Goal: Transaction & Acquisition: Purchase product/service

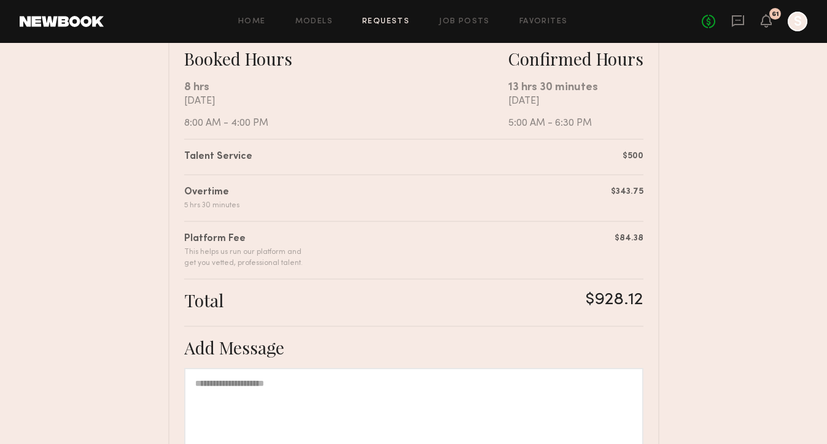
scroll to position [210, 0]
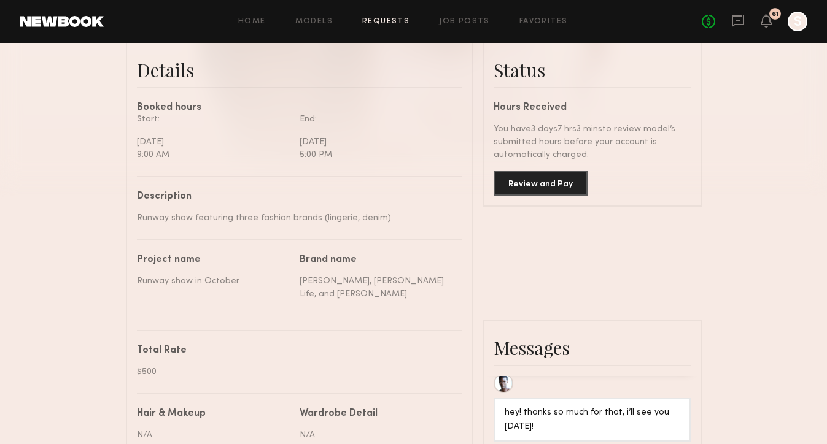
scroll to position [306, 0]
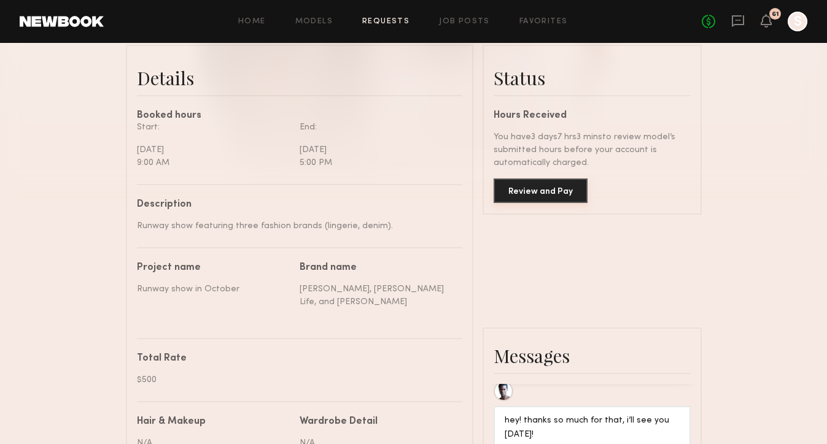
click at [562, 192] on button "Review and Pay" at bounding box center [540, 191] width 94 height 25
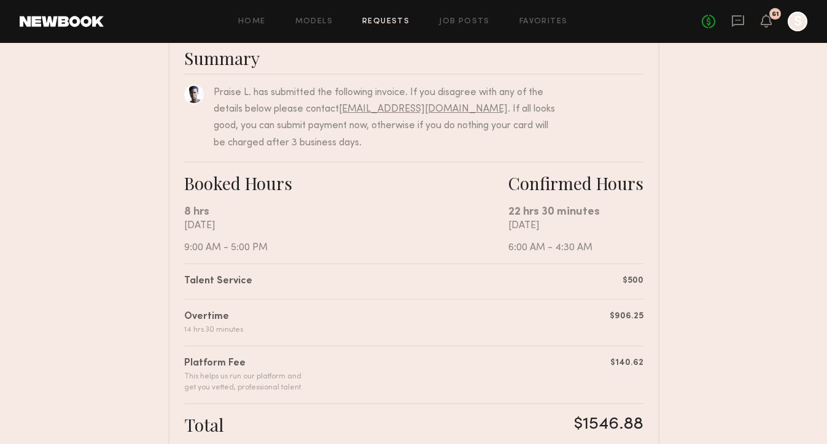
scroll to position [101, 0]
drag, startPoint x: 477, startPoint y: 109, endPoint x: 345, endPoint y: 110, distance: 132.0
click at [341, 110] on div "Praise L. has submitted the following invoice. If you disagree with any of the …" at bounding box center [386, 118] width 344 height 67
copy div "clients@newbookmodels.com ."
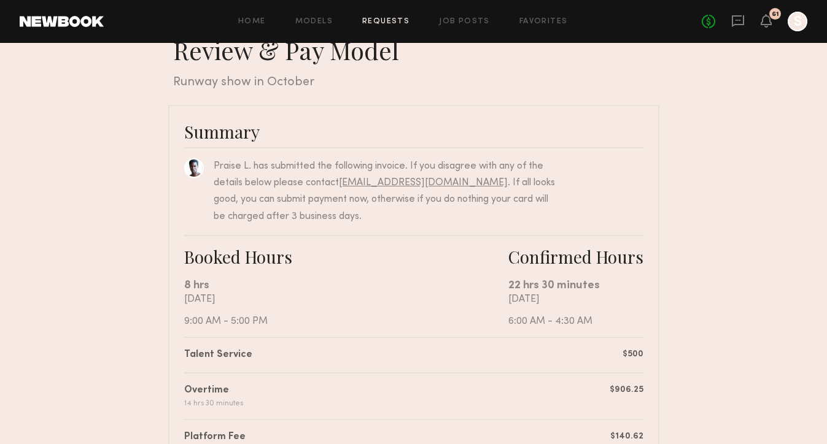
scroll to position [0, 0]
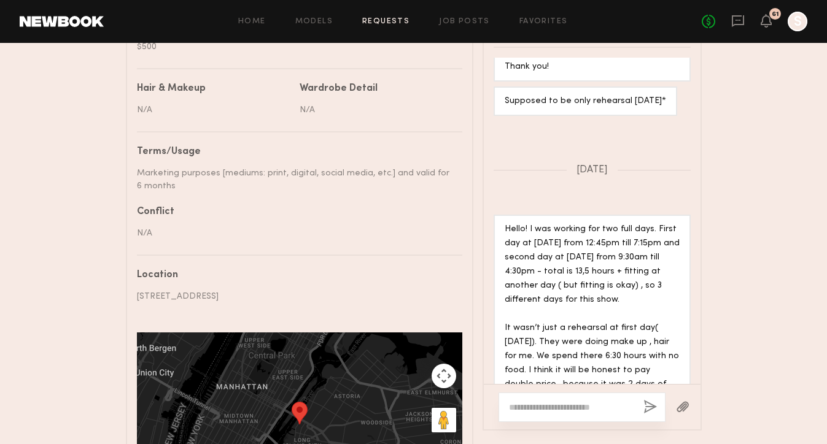
scroll to position [638, 0]
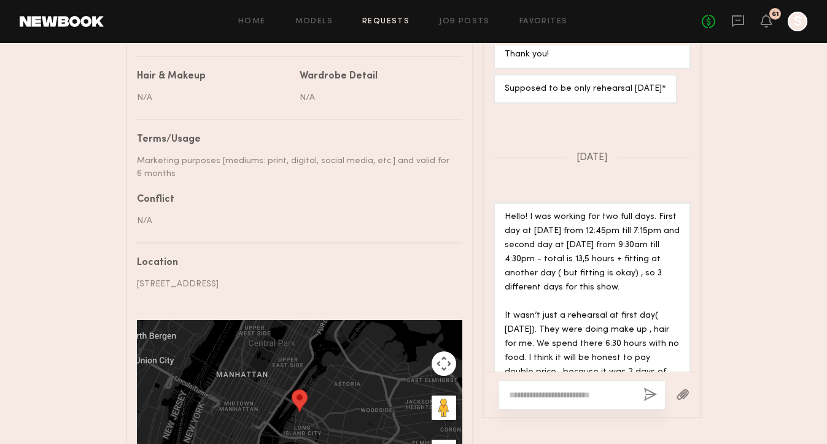
click at [581, 393] on textarea at bounding box center [571, 395] width 125 height 12
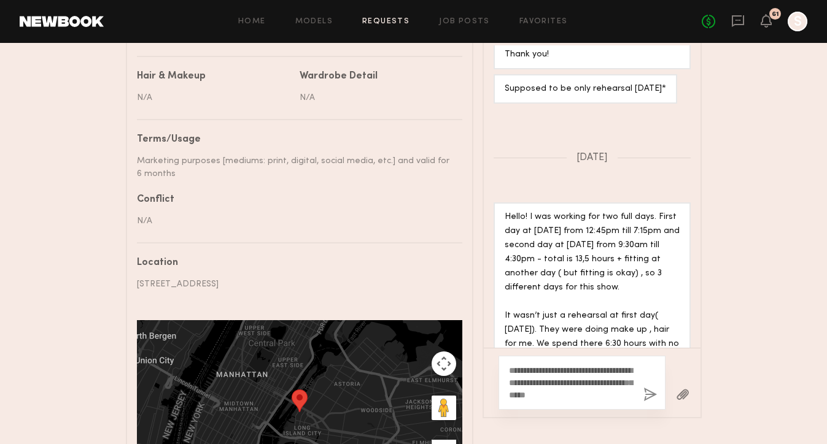
drag, startPoint x: 553, startPoint y: 393, endPoint x: 600, endPoint y: 4, distance: 392.6
click at [590, 391] on textarea "**********" at bounding box center [571, 383] width 125 height 37
paste textarea "**********"
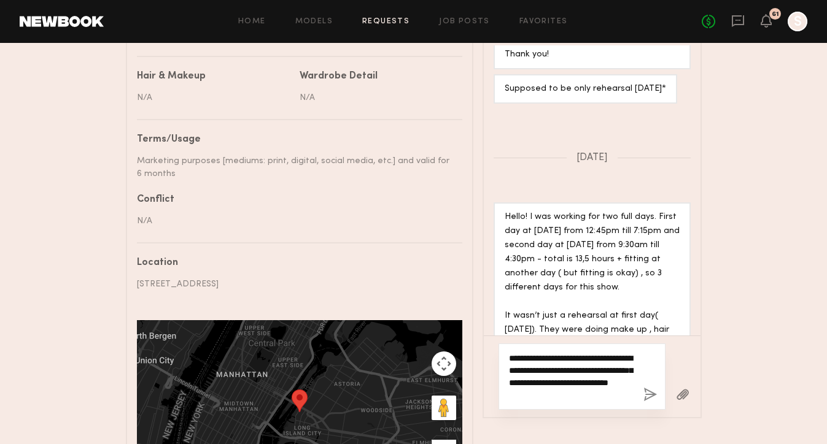
click at [575, 383] on textarea "**********" at bounding box center [571, 376] width 125 height 49
type textarea "**********"
click at [590, 368] on textarea "**********" at bounding box center [571, 376] width 125 height 49
drag, startPoint x: 592, startPoint y: 397, endPoint x: 474, endPoint y: 333, distance: 133.7
click at [473, 329] on div "Details Booked hours Start: Friday, October 10 8:00 AM End: Friday, October 10 …" at bounding box center [414, 113] width 576 height 803
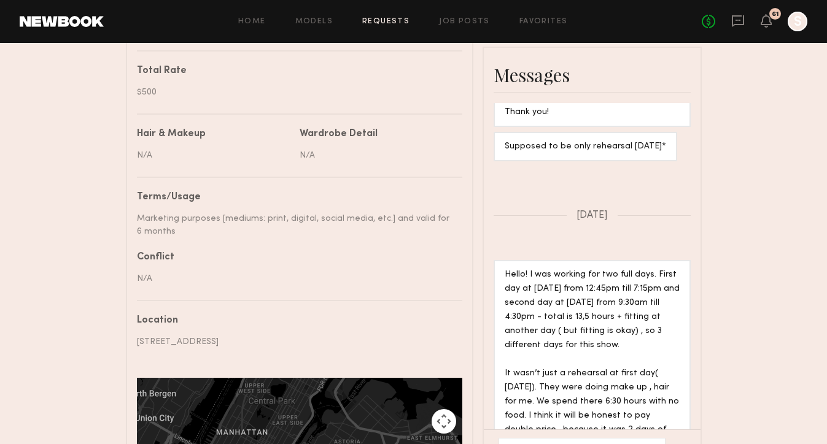
scroll to position [678, 0]
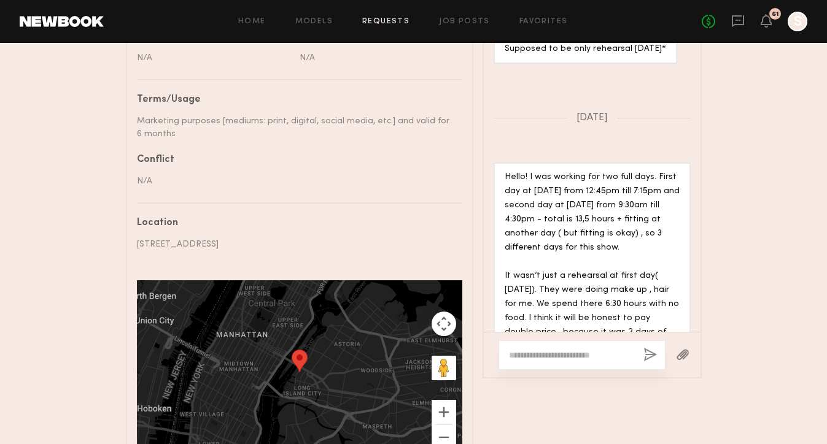
click at [560, 354] on textarea at bounding box center [571, 355] width 125 height 12
paste textarea "**********"
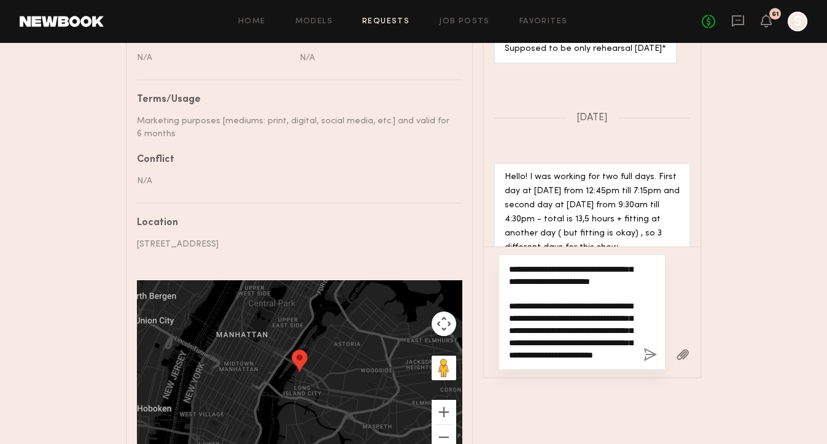
scroll to position [110, 0]
click at [606, 317] on textarea "**********" at bounding box center [571, 312] width 125 height 98
drag, startPoint x: 557, startPoint y: 328, endPoint x: 540, endPoint y: 343, distance: 23.0
click at [540, 343] on textarea "**********" at bounding box center [571, 312] width 125 height 98
click at [581, 359] on textarea "**********" at bounding box center [571, 312] width 125 height 98
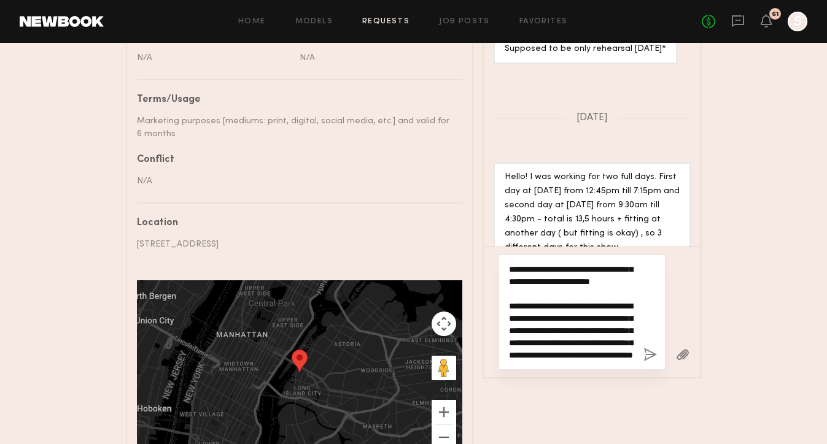
scroll to position [121, 0]
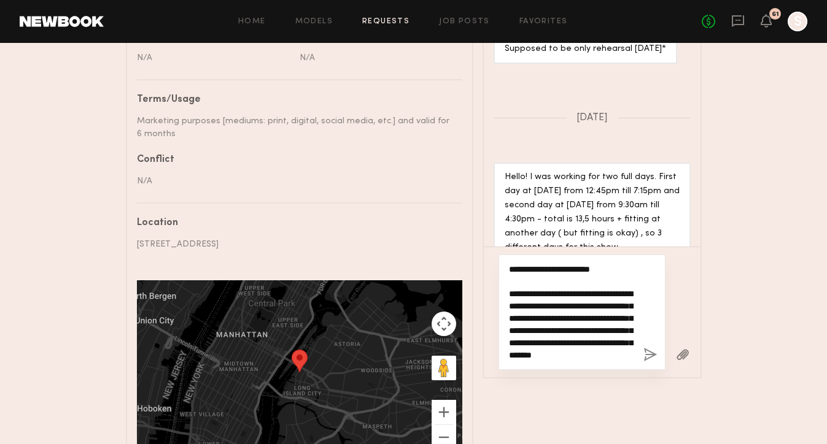
type textarea "**********"
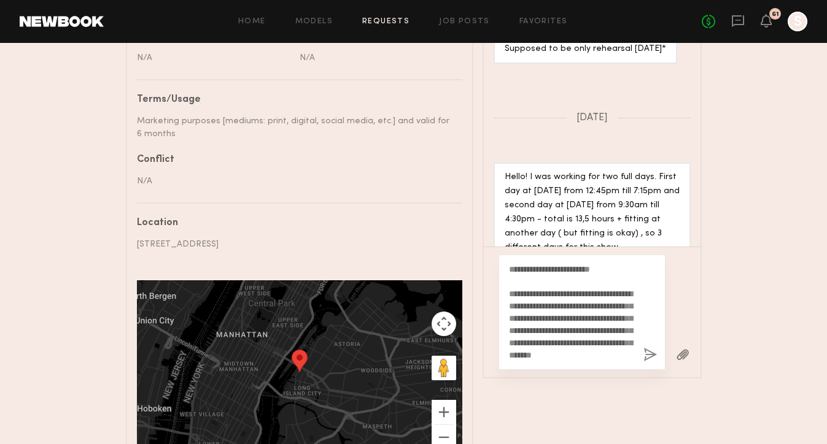
click at [651, 351] on button "button" at bounding box center [650, 355] width 14 height 15
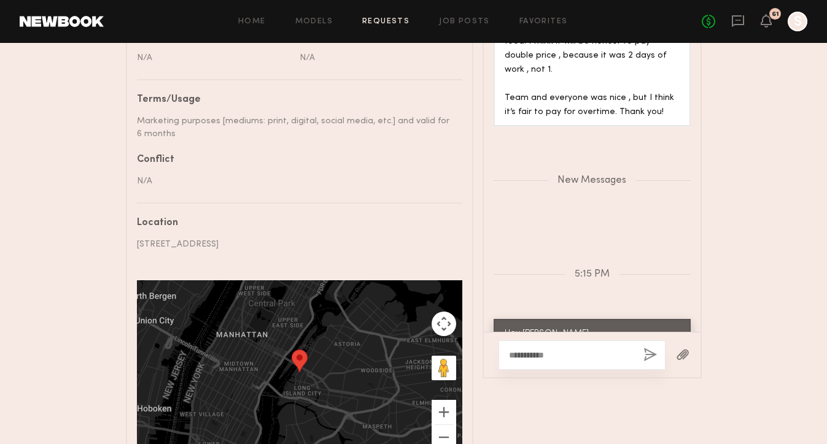
scroll to position [5395, 0]
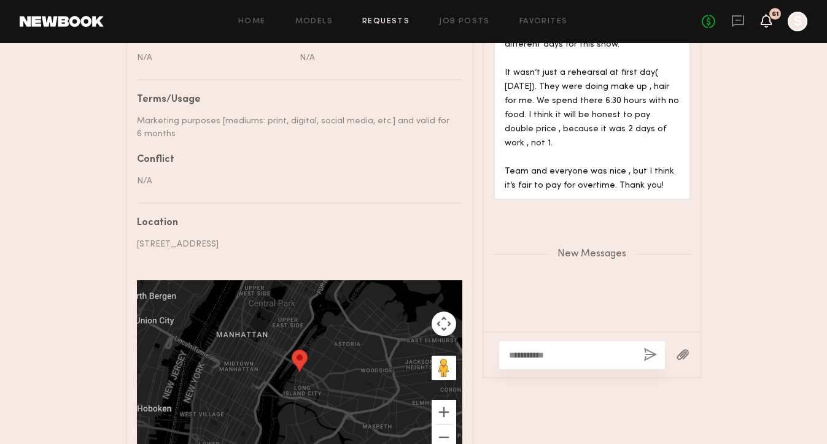
click at [770, 22] on icon at bounding box center [766, 20] width 10 height 9
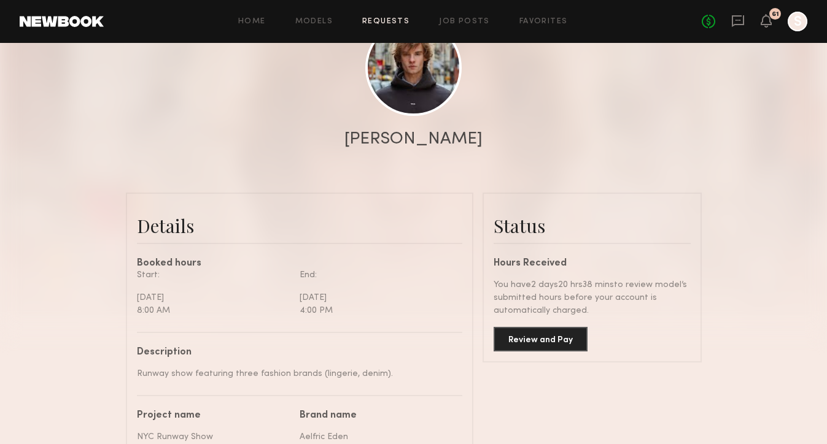
scroll to position [44, 0]
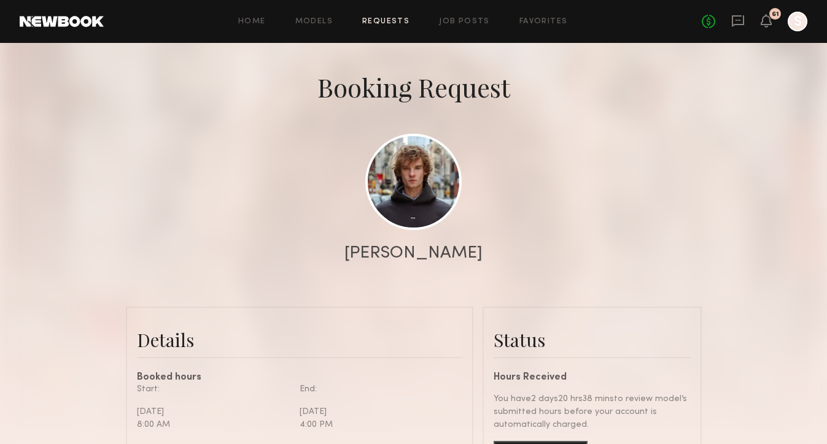
click at [773, 10] on div "61" at bounding box center [775, 14] width 12 height 12
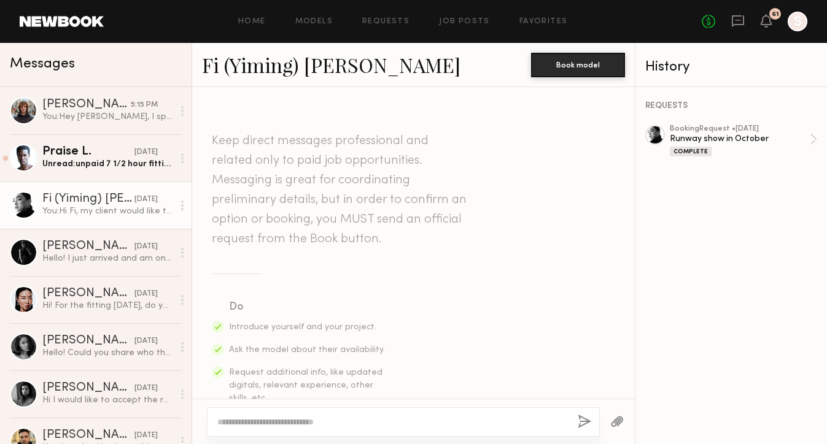
scroll to position [1425, 0]
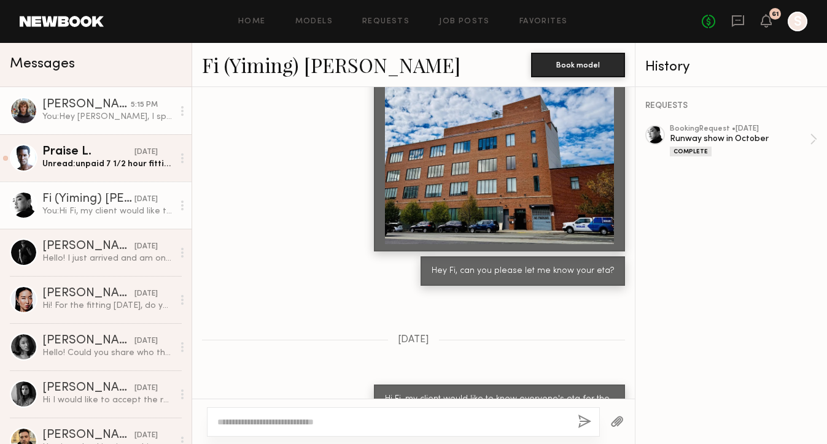
click at [71, 110] on div "Viktor F." at bounding box center [86, 105] width 88 height 12
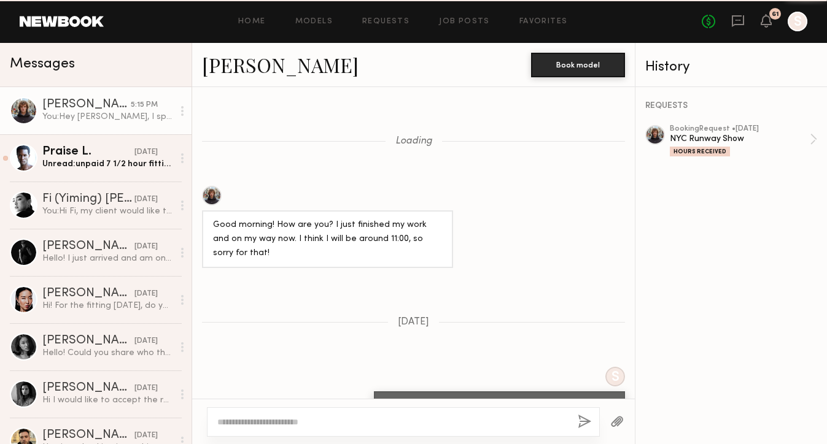
scroll to position [1888, 0]
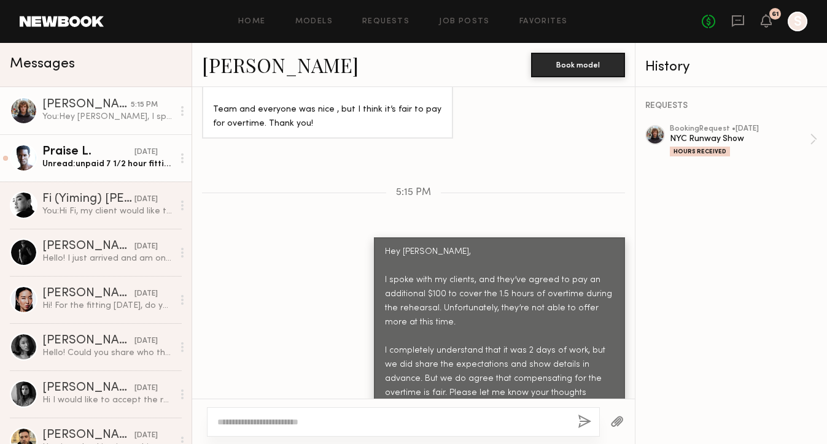
click at [123, 172] on link "Praise L. yesterday Unread: unpaid 7 1/2 hour fitting / dress rehearsal (no foo…" at bounding box center [96, 157] width 192 height 47
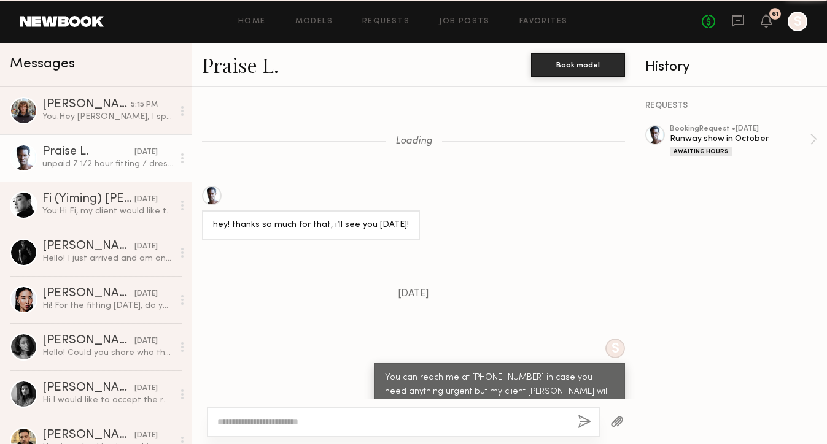
scroll to position [1517, 0]
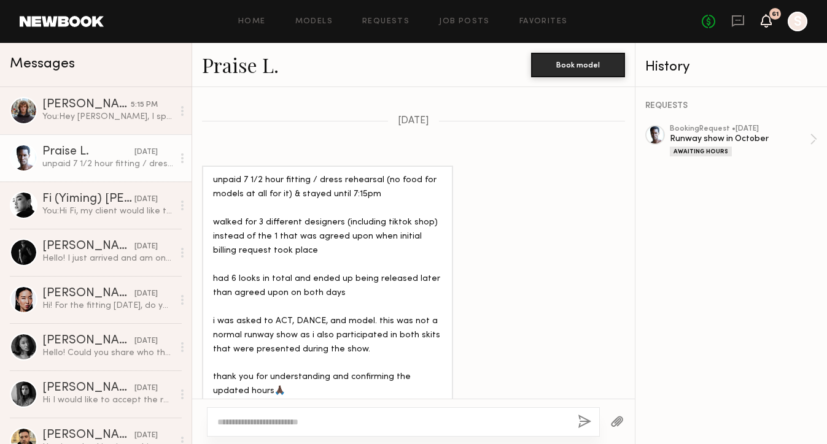
click at [764, 18] on icon at bounding box center [766, 20] width 10 height 9
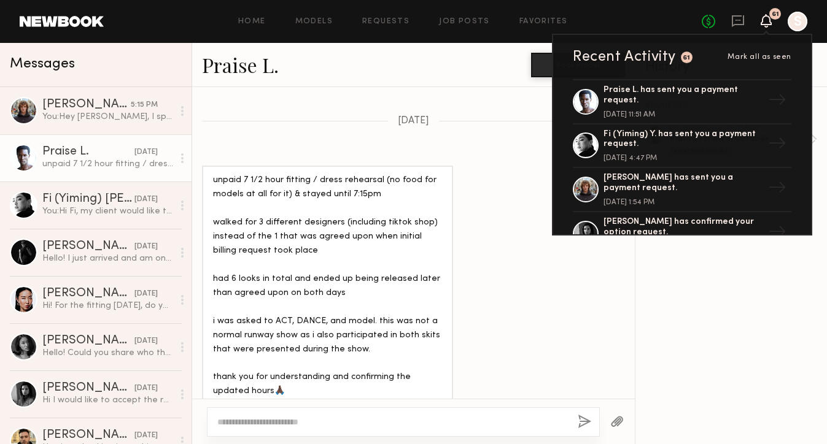
click at [743, 330] on div "REQUESTS booking Request • 09/15/2025 Runway show in October Awaiting Hours" at bounding box center [731, 265] width 192 height 357
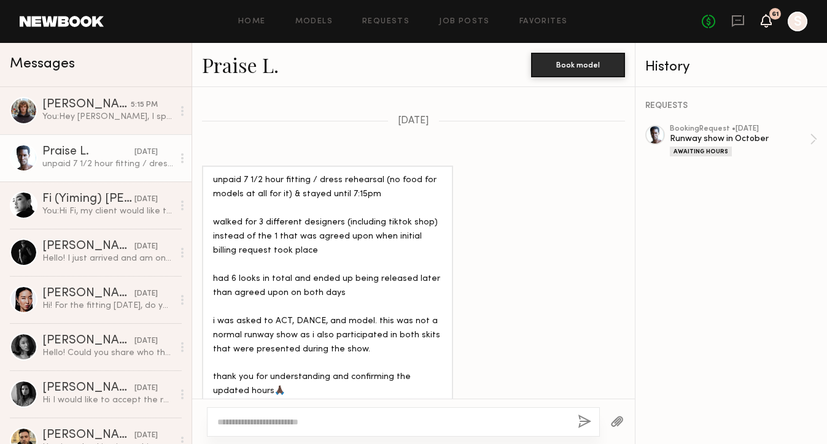
click at [766, 16] on icon at bounding box center [766, 20] width 10 height 9
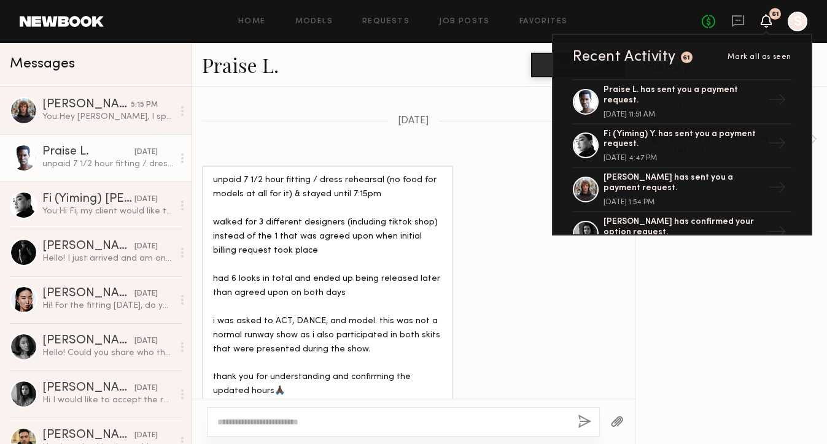
click at [657, 358] on div "REQUESTS booking Request • 09/15/2025 Runway show in October Awaiting Hours" at bounding box center [731, 265] width 192 height 357
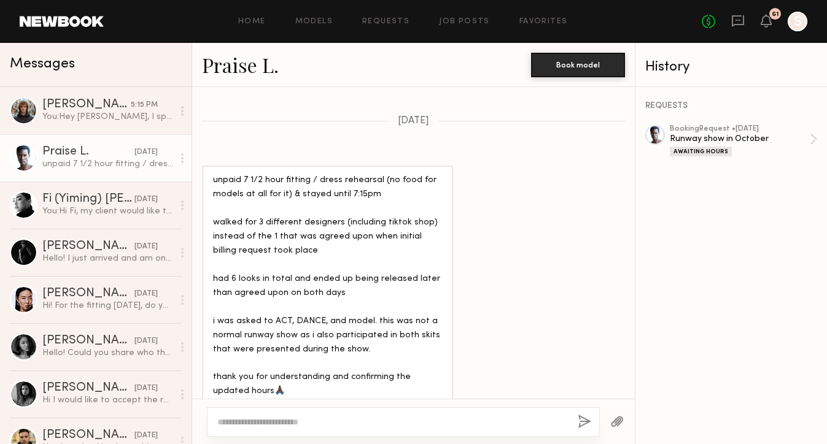
click at [765, 30] on div "No fees up to $5,000 61 S" at bounding box center [755, 22] width 106 height 20
click at [765, 21] on icon at bounding box center [766, 20] width 10 height 9
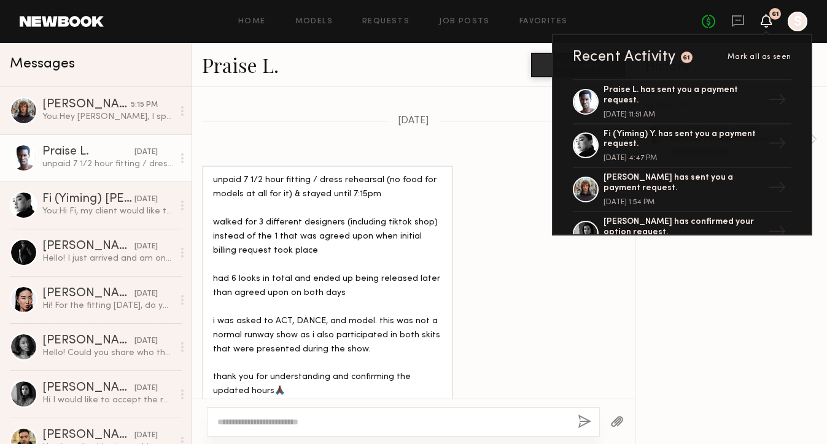
click at [674, 394] on div "REQUESTS booking Request • 09/15/2025 Runway show in October Awaiting Hours" at bounding box center [731, 265] width 192 height 357
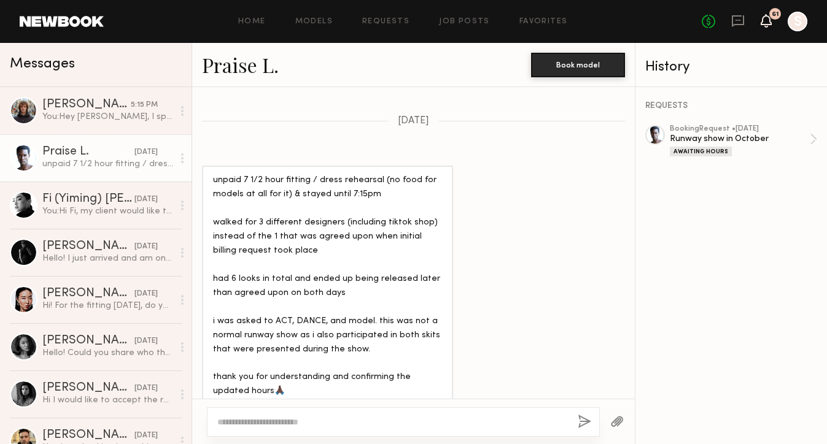
click at [765, 20] on icon at bounding box center [766, 20] width 10 height 9
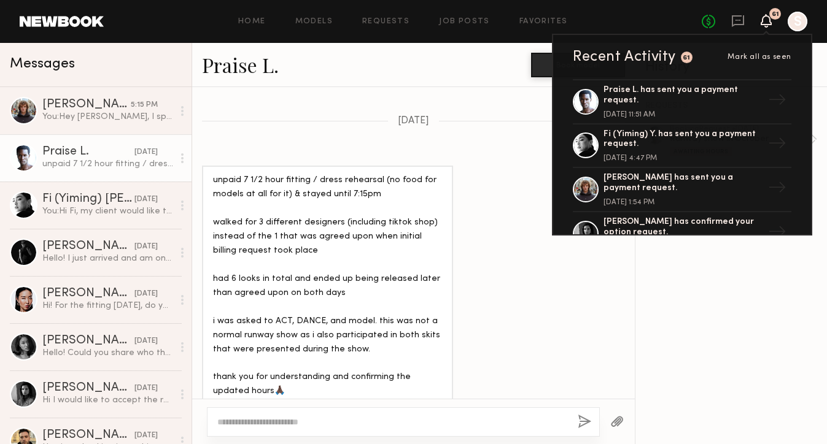
click at [657, 403] on div "REQUESTS booking Request • 09/15/2025 Runway show in October Awaiting Hours" at bounding box center [731, 265] width 192 height 357
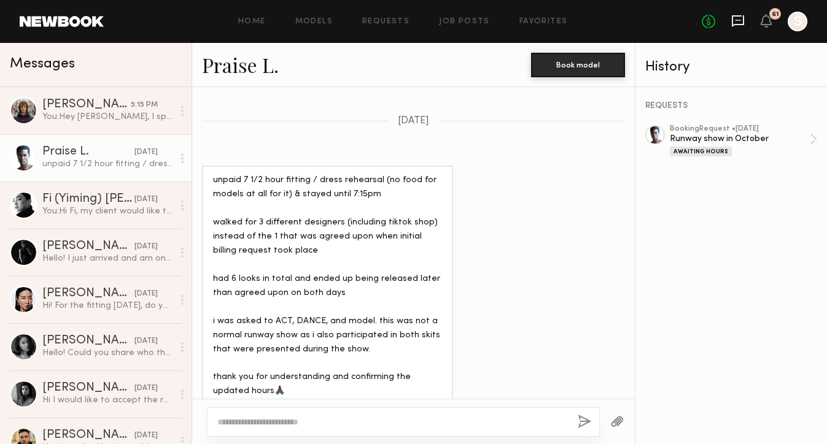
click at [737, 25] on icon at bounding box center [738, 21] width 14 height 14
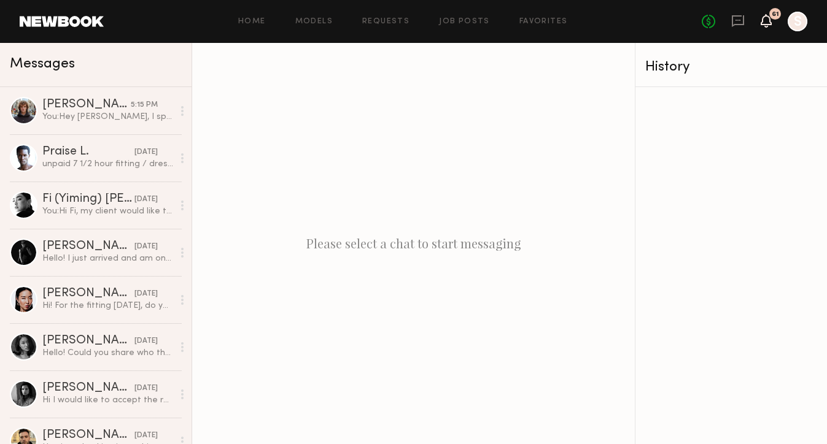
click at [765, 23] on icon at bounding box center [766, 20] width 10 height 9
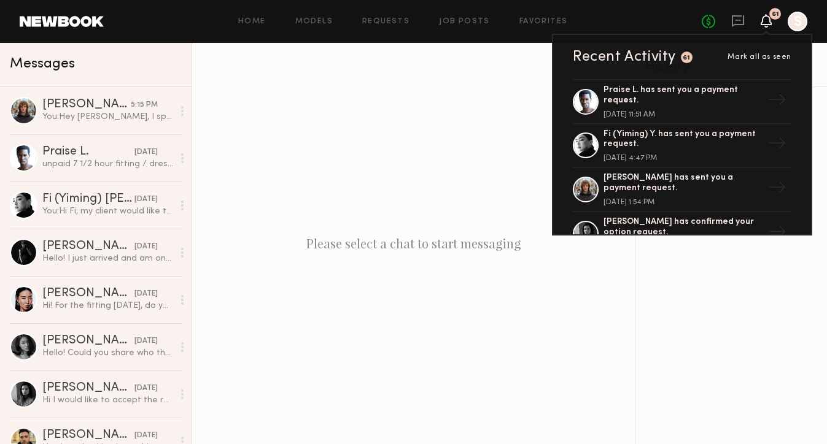
click at [754, 293] on div at bounding box center [731, 265] width 192 height 357
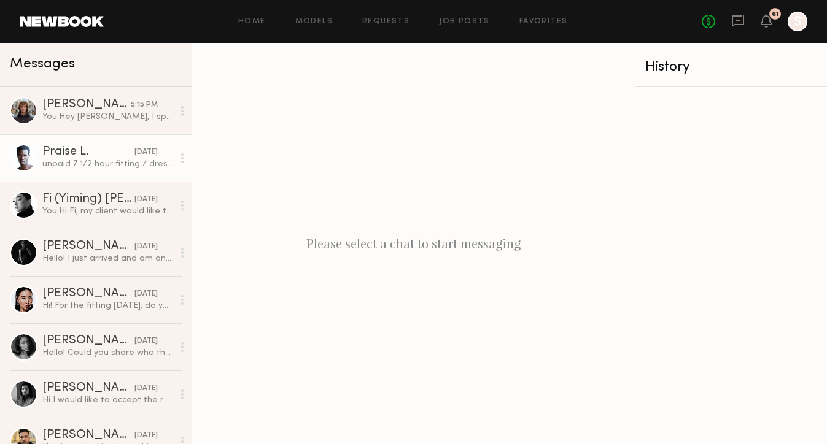
click at [68, 171] on link "Praise L. yesterday unpaid 7 1/2 hour fitting / dress rehearsal (no food for mo…" at bounding box center [96, 157] width 192 height 47
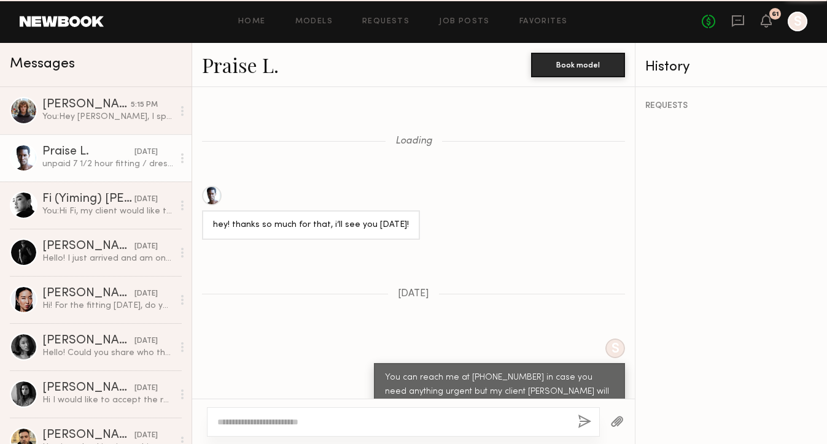
scroll to position [1517, 0]
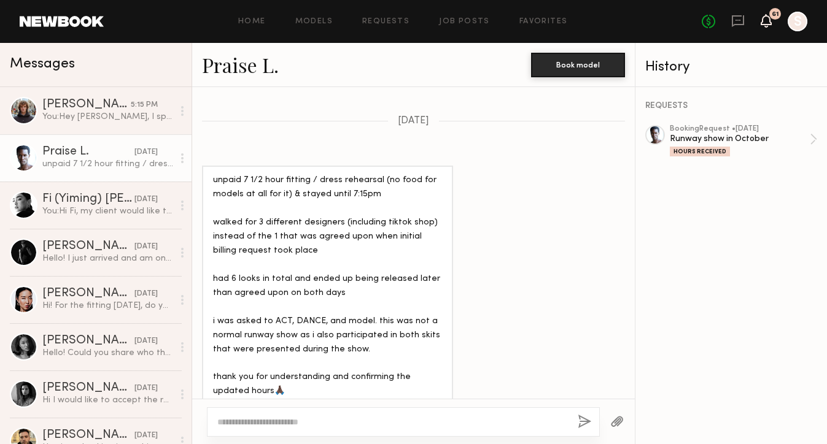
click at [768, 25] on icon at bounding box center [765, 21] width 11 height 14
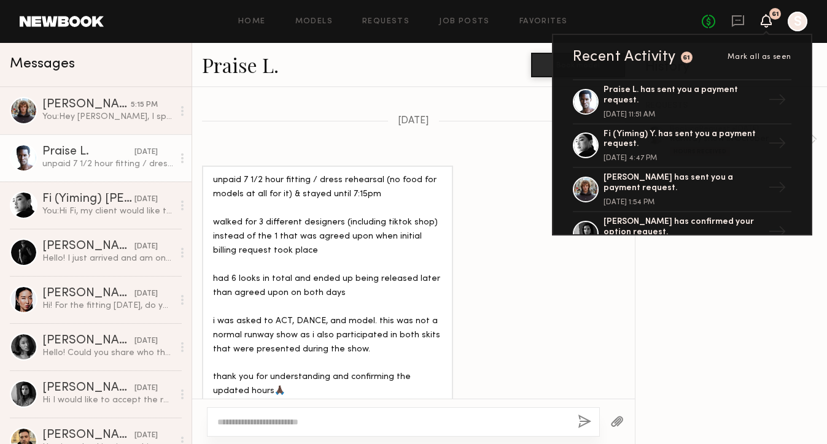
click at [712, 307] on div "REQUESTS booking Request • 09/15/2025 Runway show in October Hours Received" at bounding box center [731, 265] width 192 height 357
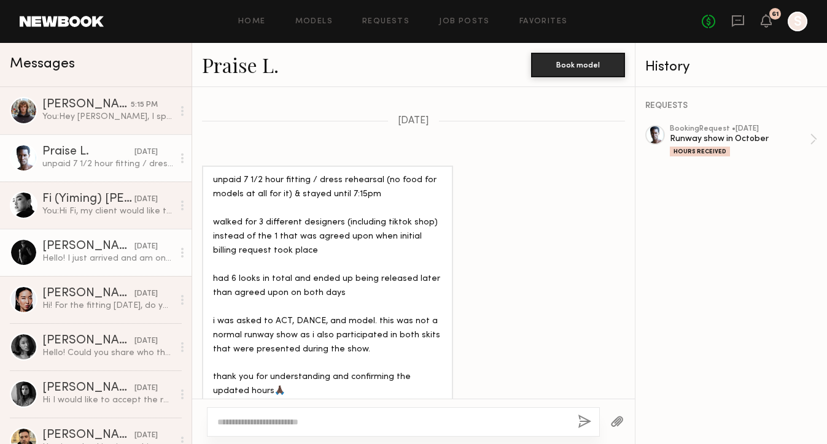
click at [114, 261] on div "Hello! I just arrived and am on the 5th floor" at bounding box center [107, 259] width 131 height 12
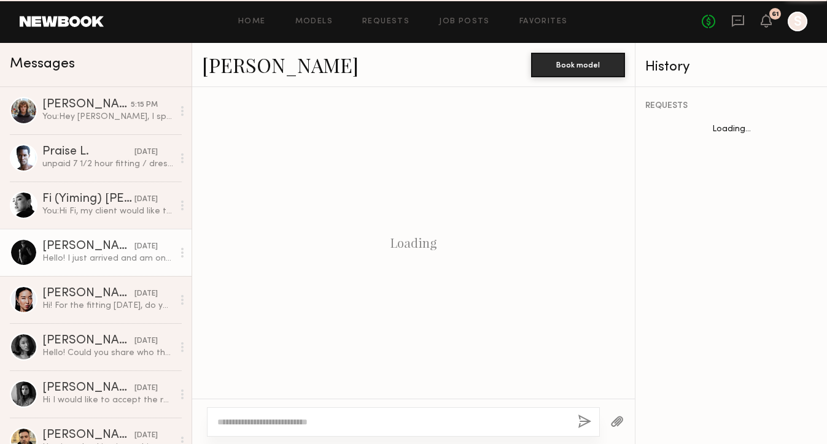
scroll to position [1055, 0]
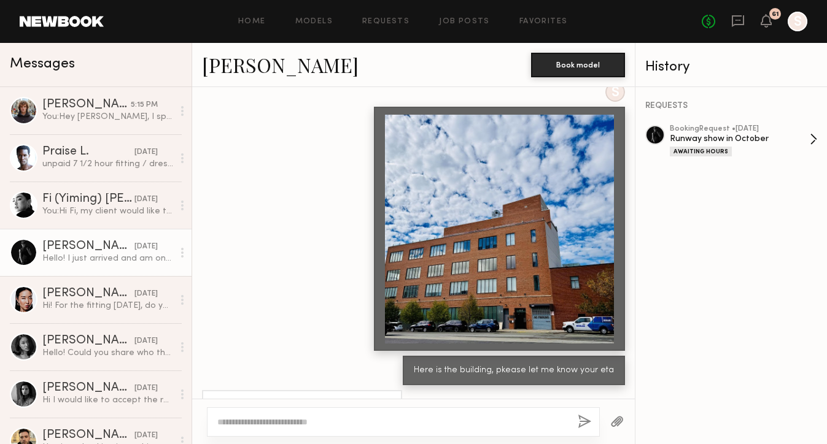
click at [752, 149] on div "Awaiting Hours" at bounding box center [740, 151] width 140 height 10
click at [775, 21] on div "No fees up to $5,000 61 S" at bounding box center [755, 22] width 106 height 20
click at [762, 21] on icon at bounding box center [766, 20] width 10 height 9
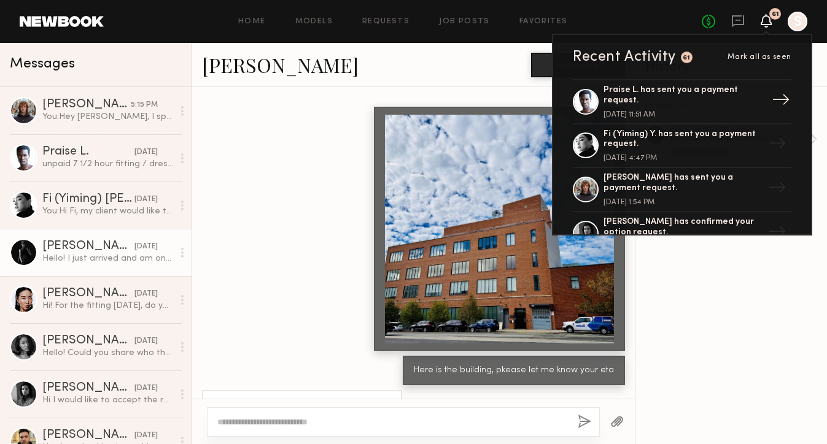
click at [718, 96] on div "Praise L. has sent you a payment request." at bounding box center [683, 95] width 160 height 21
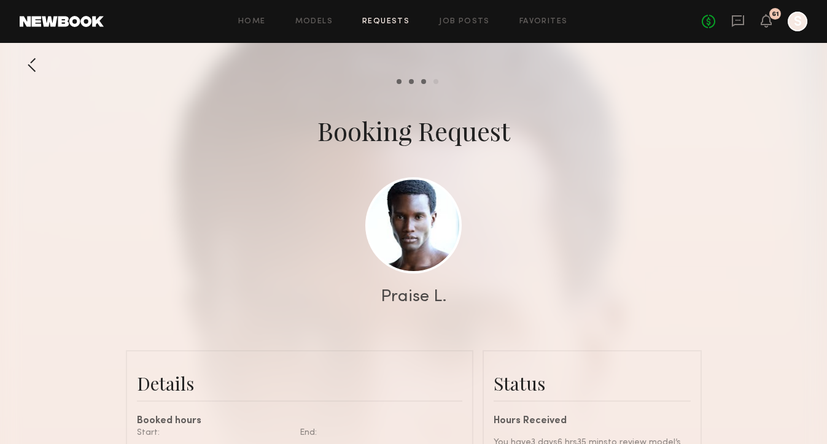
scroll to position [197, 0]
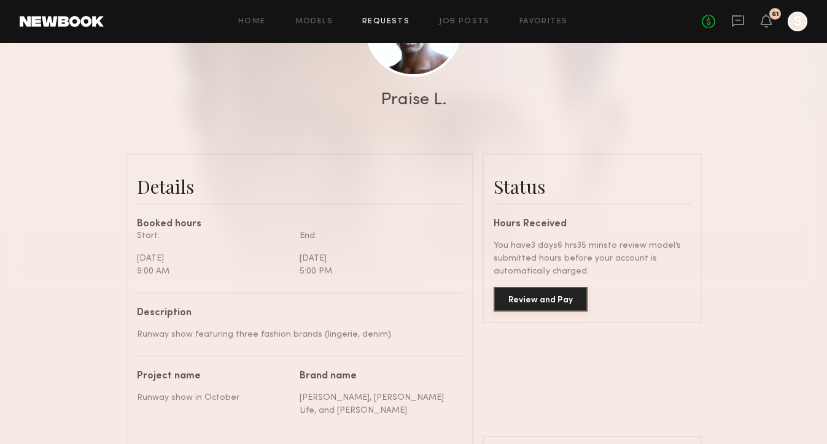
click at [568, 300] on button "Review and Pay" at bounding box center [540, 299] width 94 height 25
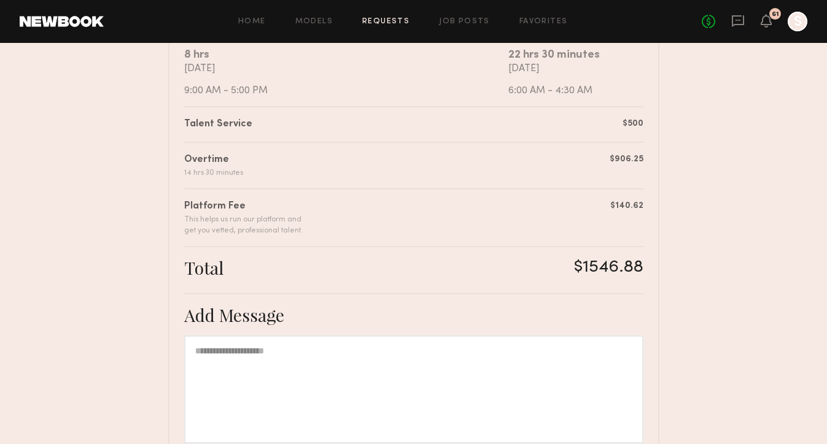
scroll to position [258, 0]
click at [62, 16] on link at bounding box center [62, 21] width 84 height 11
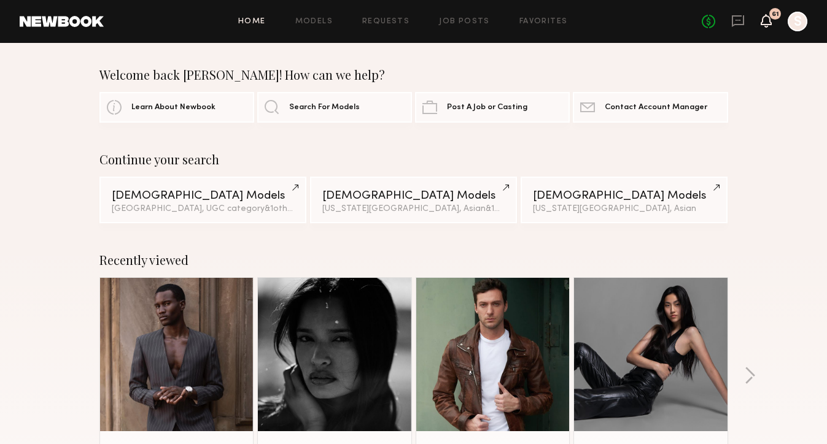
click at [770, 21] on icon at bounding box center [766, 20] width 10 height 9
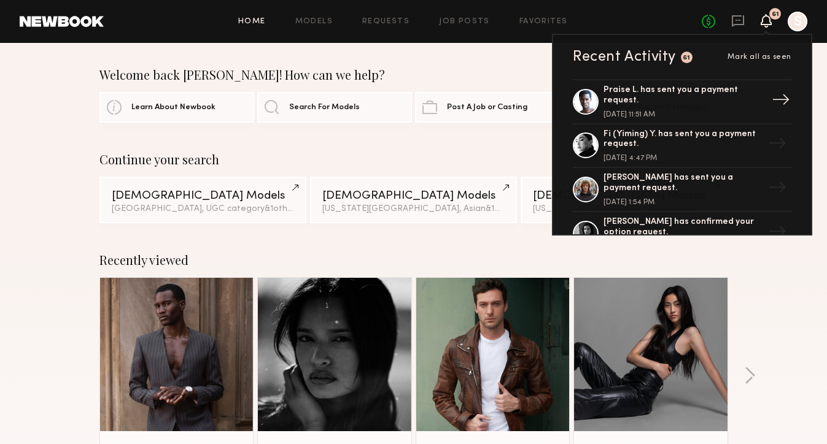
click at [761, 93] on div "Praise L. has sent you a payment request." at bounding box center [683, 95] width 160 height 21
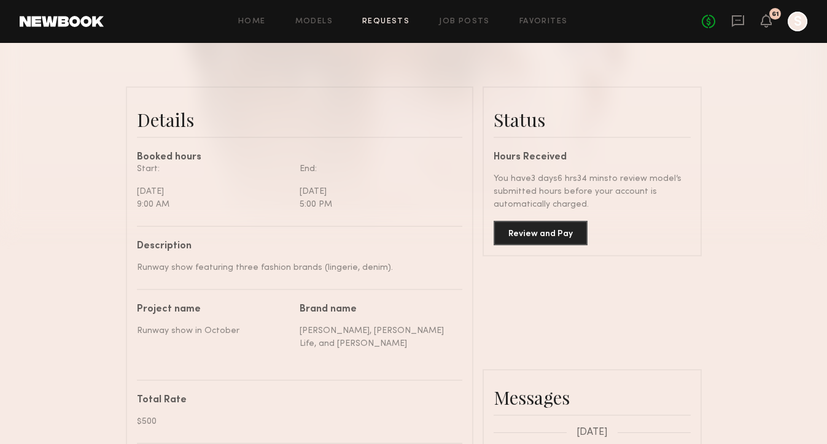
scroll to position [261, 0]
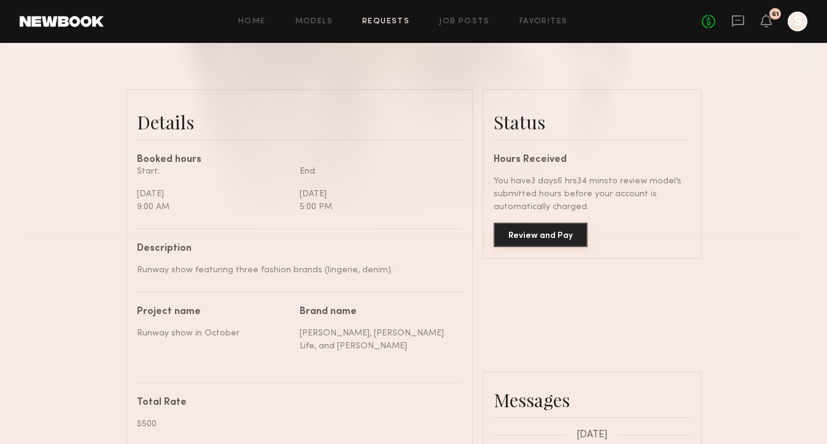
click at [520, 237] on button "Review and Pay" at bounding box center [540, 235] width 94 height 25
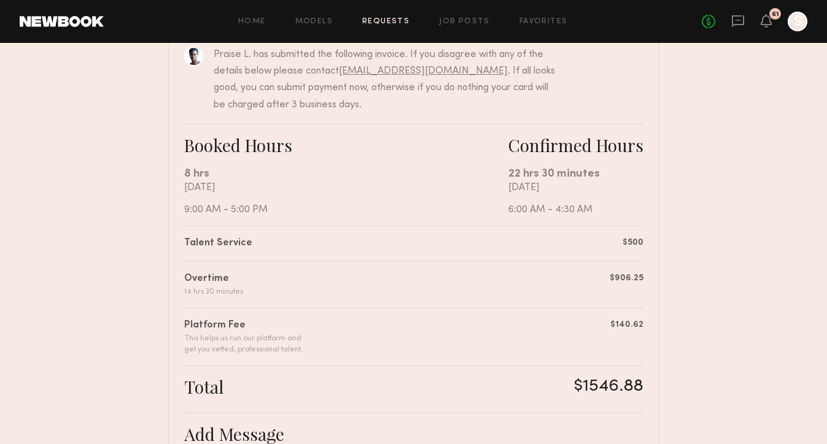
scroll to position [135, 0]
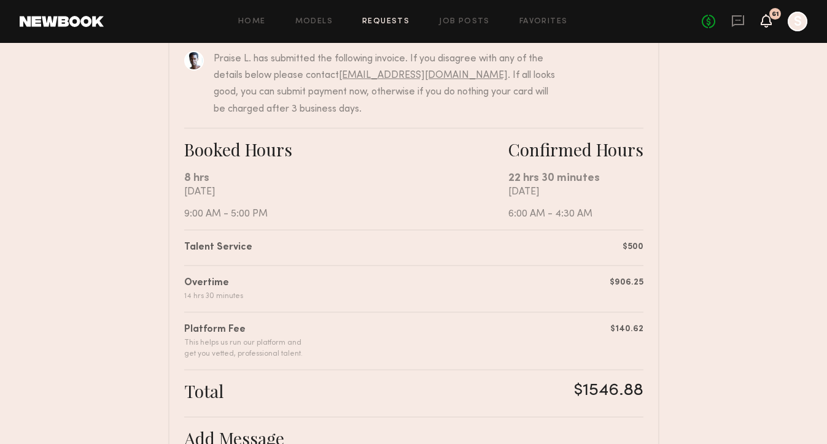
click at [767, 21] on icon at bounding box center [766, 20] width 10 height 9
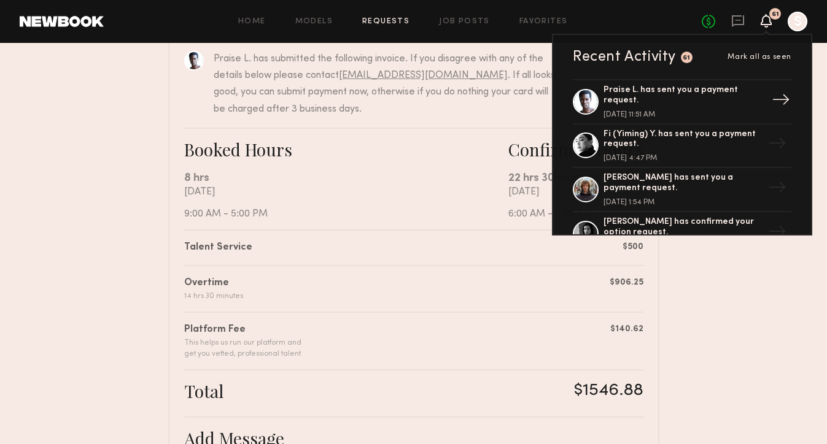
click at [694, 95] on div "Praise L. has sent you a payment request." at bounding box center [683, 95] width 160 height 21
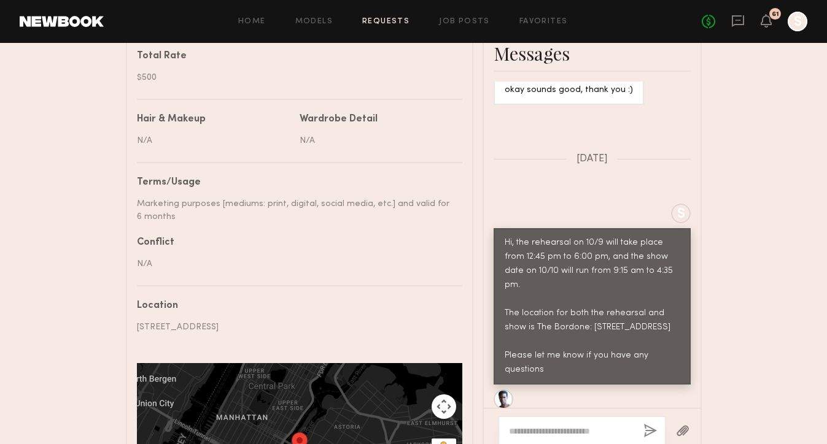
scroll to position [2280, 0]
drag, startPoint x: 657, startPoint y: 236, endPoint x: 578, endPoint y: 236, distance: 79.2
click at [578, 236] on div "Hi, the rehearsal on 10/9 will take place from 12:45 pm to 6:00 pm, and the sho…" at bounding box center [592, 306] width 175 height 141
click at [662, 242] on div "Hi, the rehearsal on 10/9 will take place from 12:45 pm to 6:00 pm, and the sho…" at bounding box center [592, 306] width 175 height 141
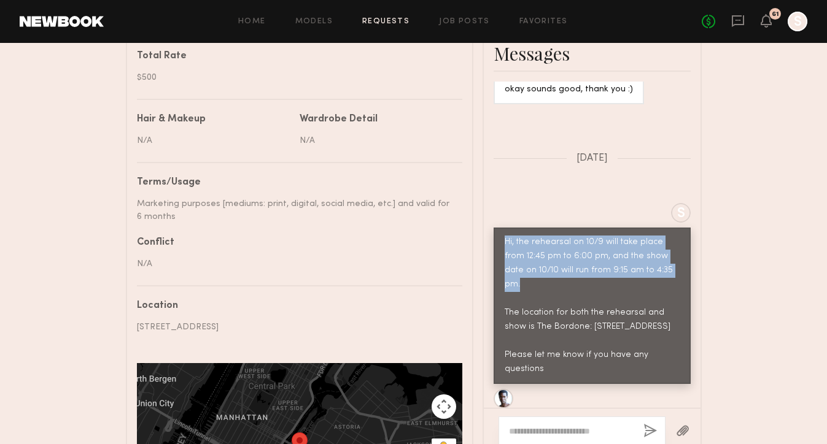
drag, startPoint x: 662, startPoint y: 239, endPoint x: 503, endPoint y: 209, distance: 162.3
click at [502, 228] on div "Hi, the rehearsal on 10/9 will take place from 12:45 pm to 6:00 pm, and the sho…" at bounding box center [591, 306] width 197 height 157
copy div "Hi, the rehearsal on 10/9 will take place from 12:45 pm to 6:00 pm, and the sho…"
click at [762, 196] on div "Send request Model response Review hours worked Pay model Booking Request Prais…" at bounding box center [413, 2] width 827 height 1114
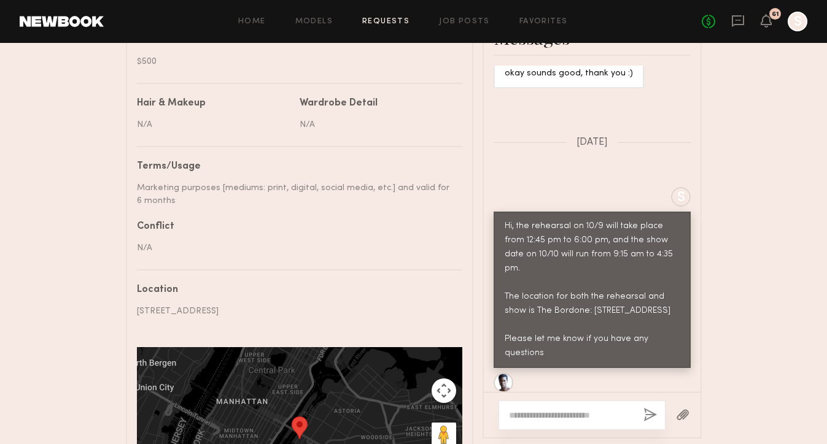
scroll to position [626, 0]
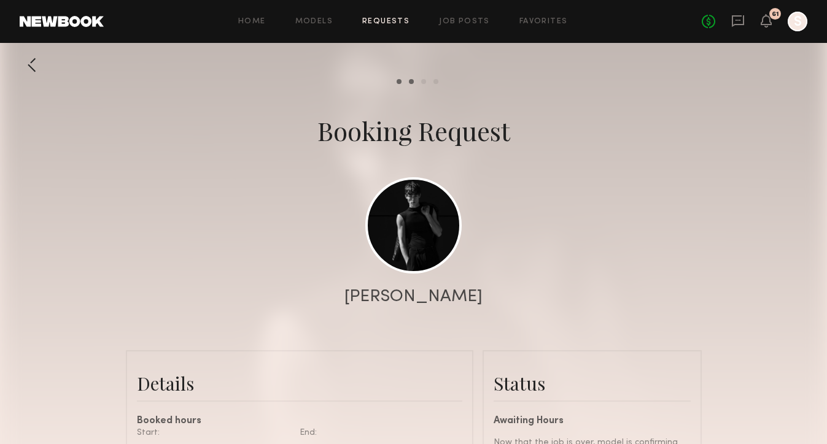
click at [767, 14] on div "No fees up to $5,000 61 S" at bounding box center [755, 22] width 106 height 20
click at [769, 22] on icon at bounding box center [766, 20] width 10 height 9
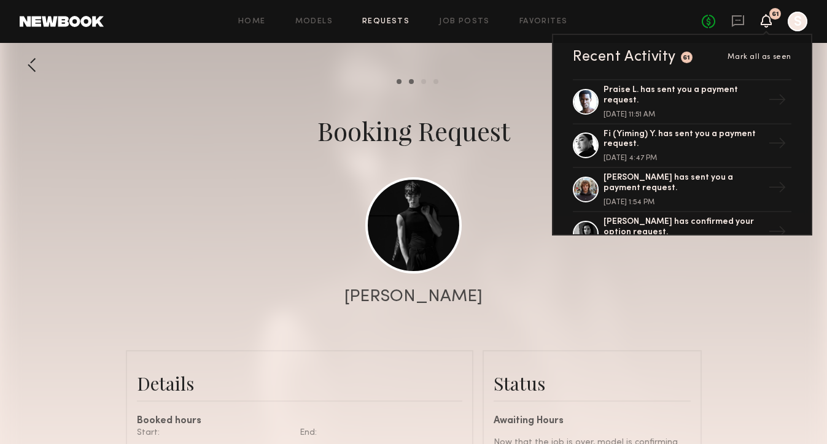
click at [730, 288] on div at bounding box center [413, 245] width 827 height 491
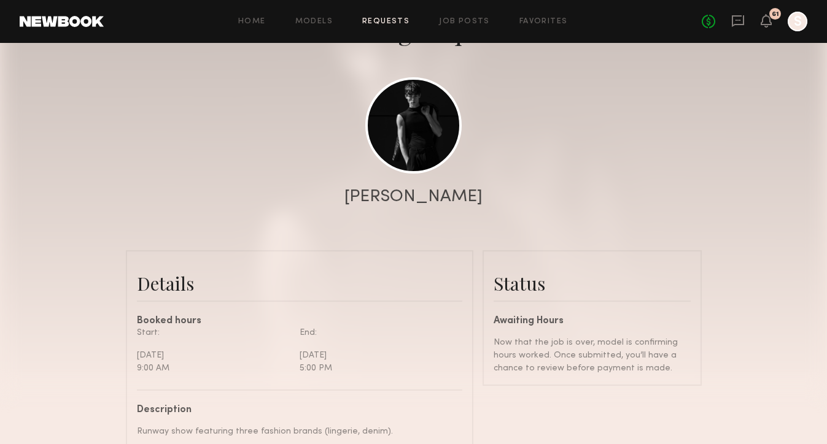
scroll to position [45, 0]
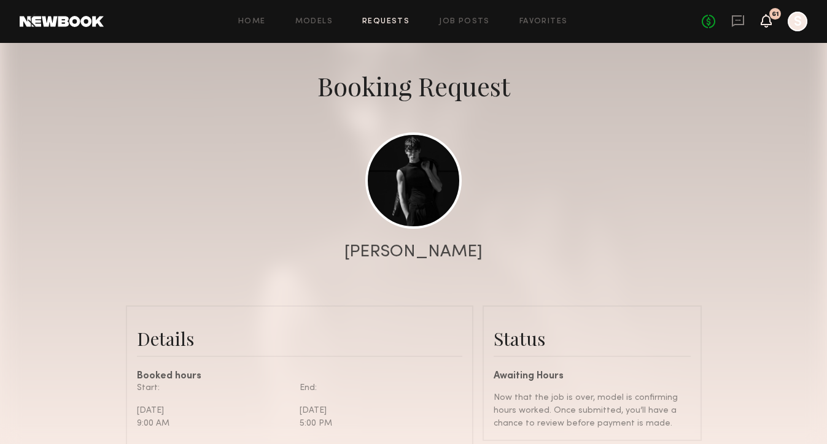
click at [766, 18] on icon at bounding box center [766, 20] width 10 height 9
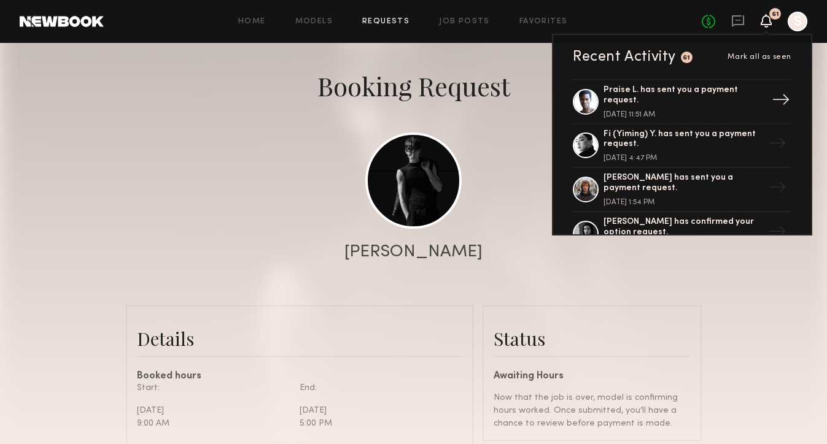
click at [751, 100] on div "Praise L. has sent you a payment request." at bounding box center [683, 95] width 160 height 21
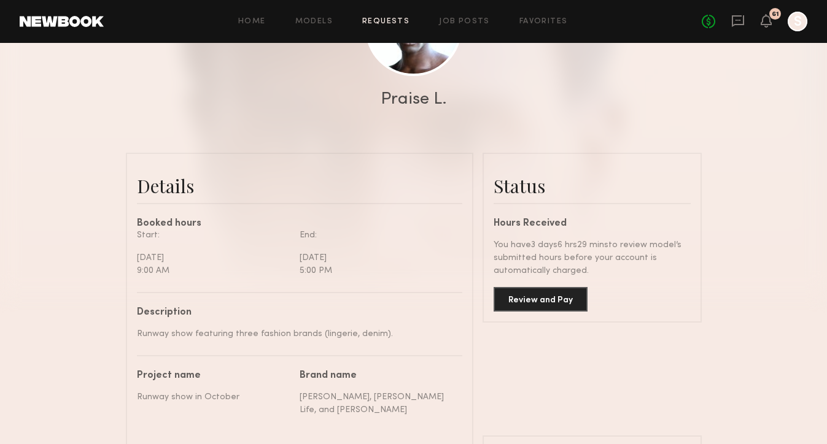
scroll to position [198, 0]
click at [770, 23] on icon at bounding box center [766, 20] width 10 height 9
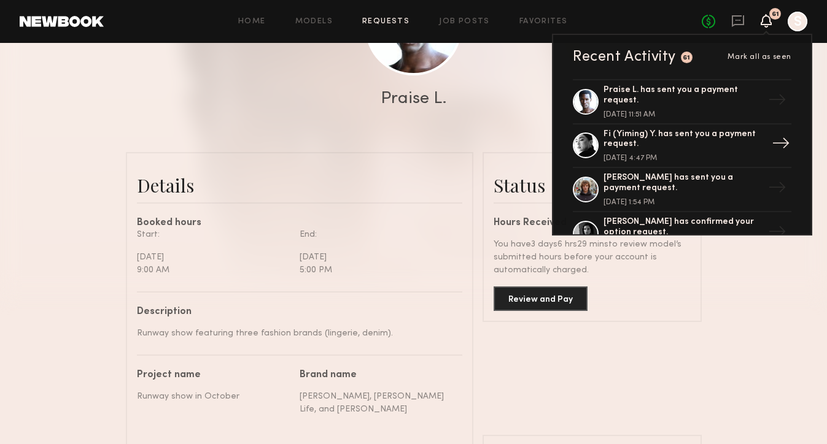
click at [664, 136] on div "Fi (Yiming) Y. has sent you a payment request." at bounding box center [683, 140] width 160 height 21
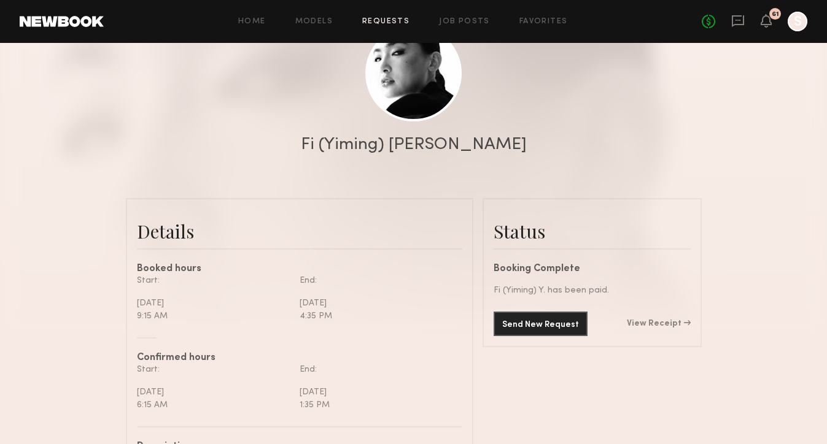
scroll to position [170, 0]
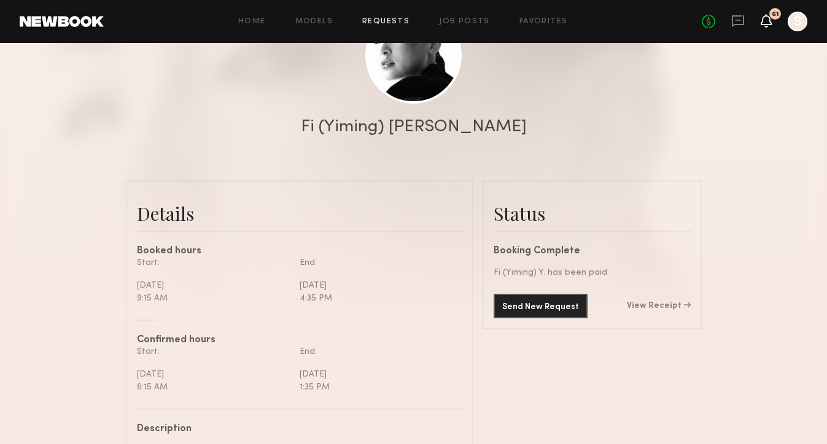
click at [764, 17] on icon at bounding box center [766, 20] width 10 height 9
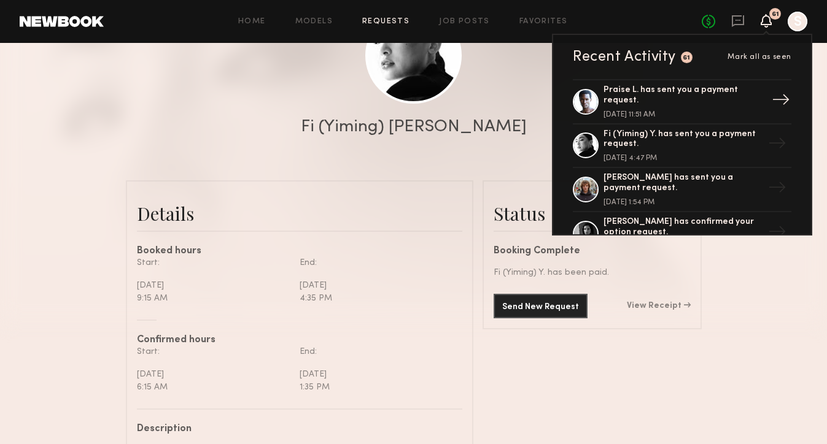
click at [687, 95] on div "Praise L. has sent you a payment request." at bounding box center [683, 95] width 160 height 21
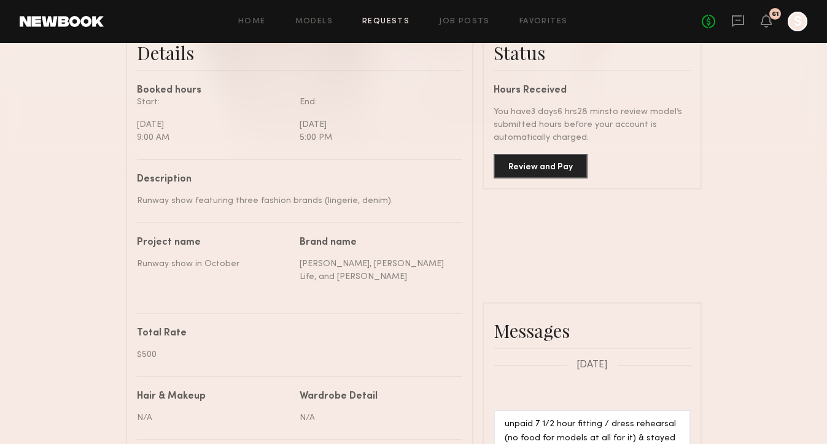
scroll to position [311, 0]
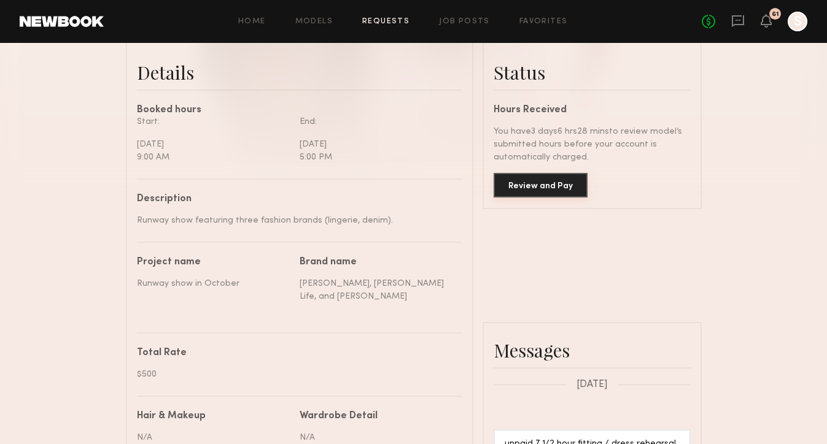
click at [541, 184] on button "Review and Pay" at bounding box center [540, 185] width 94 height 25
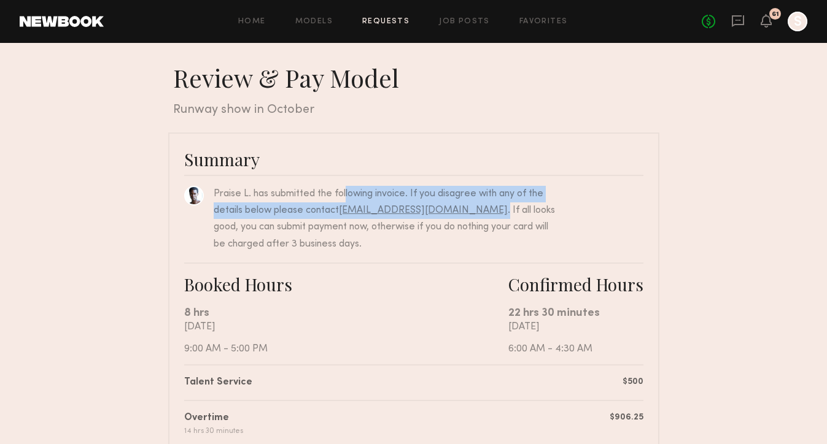
drag, startPoint x: 342, startPoint y: 201, endPoint x: 478, endPoint y: 214, distance: 136.2
click at [478, 214] on div "Praise L. has submitted the following invoice. If you disagree with any of the …" at bounding box center [386, 219] width 344 height 67
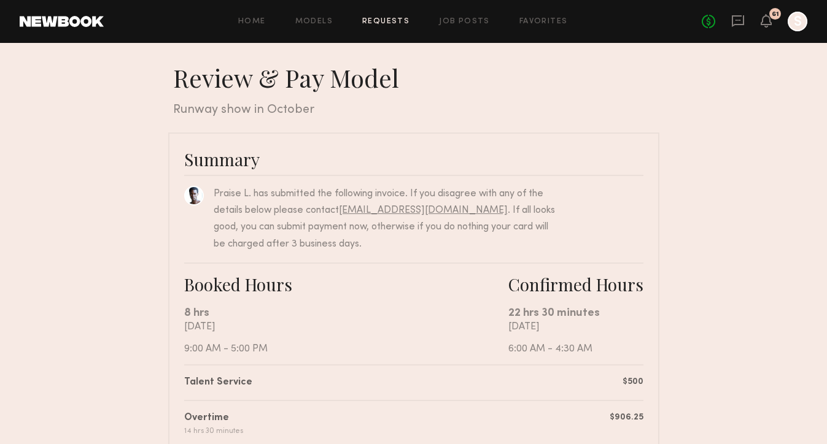
click at [690, 222] on nb-booking-payment "Review & Pay Model Review & Pay Model Runway show in October Summary Praise L. …" at bounding box center [413, 437] width 827 height 749
drag, startPoint x: 477, startPoint y: 209, endPoint x: 339, endPoint y: 210, distance: 138.1
click at [339, 210] on div "Praise L. has submitted the following invoice. If you disagree with any of the …" at bounding box center [386, 219] width 344 height 67
copy div "[EMAIL_ADDRESS][DOMAIN_NAME] ."
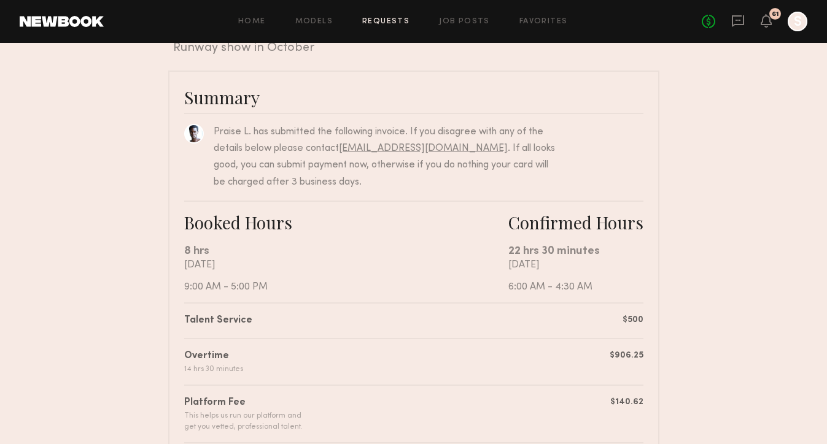
scroll to position [61, 0]
copy div "[EMAIL_ADDRESS][DOMAIN_NAME] ."
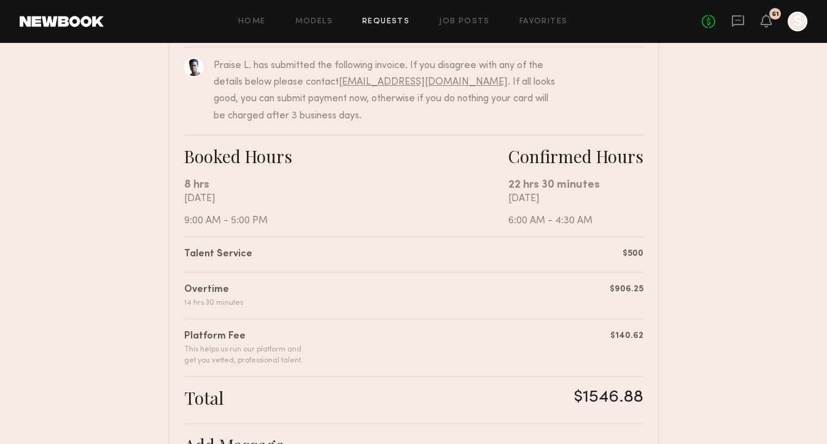
scroll to position [0, 0]
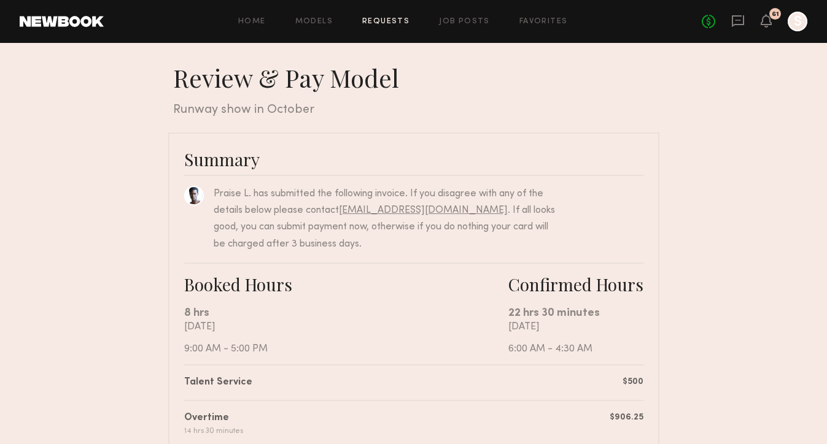
click at [69, 25] on link at bounding box center [62, 21] width 84 height 11
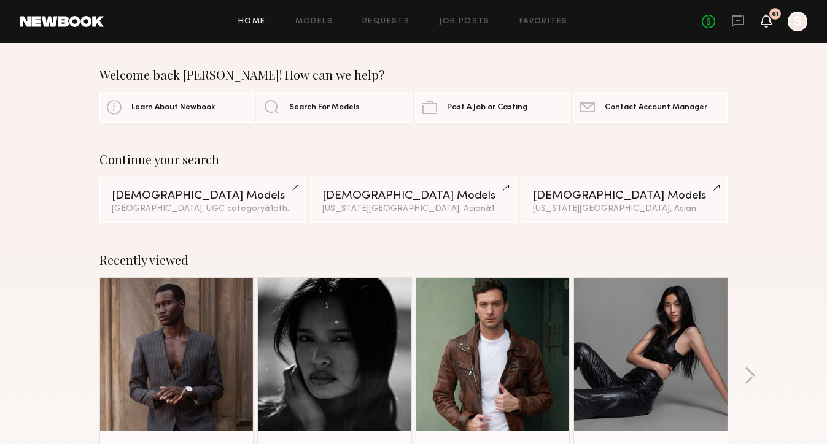
click at [762, 20] on icon at bounding box center [766, 20] width 10 height 9
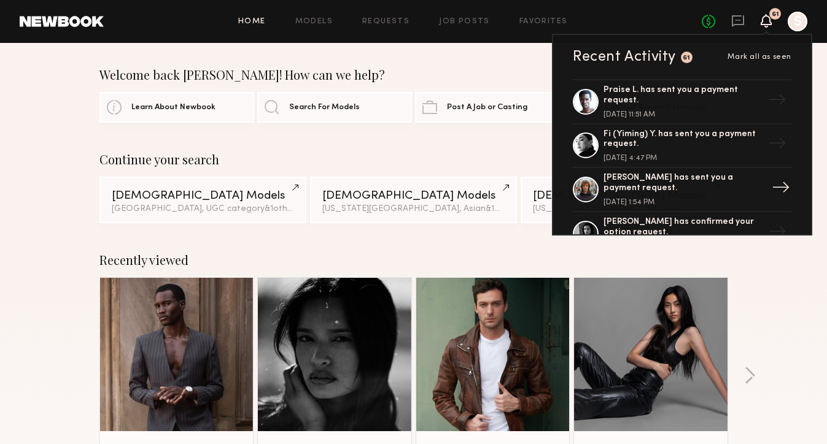
click at [724, 182] on div "Viktor F. has sent you a payment request." at bounding box center [683, 183] width 160 height 21
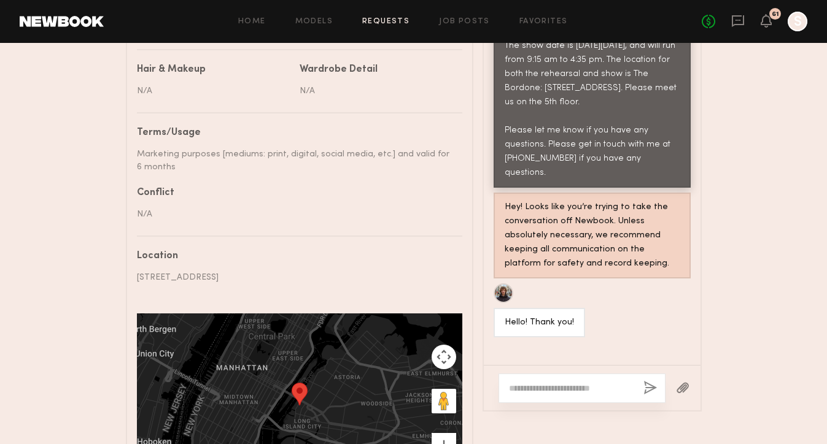
scroll to position [925, 0]
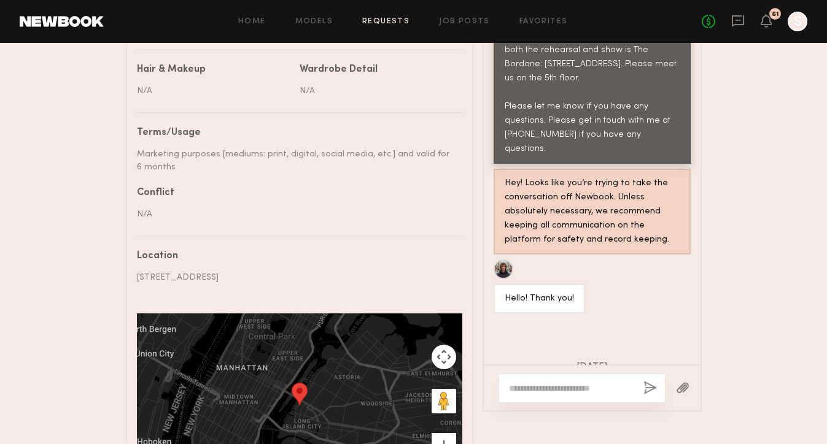
click at [686, 388] on button "button" at bounding box center [683, 388] width 14 height 15
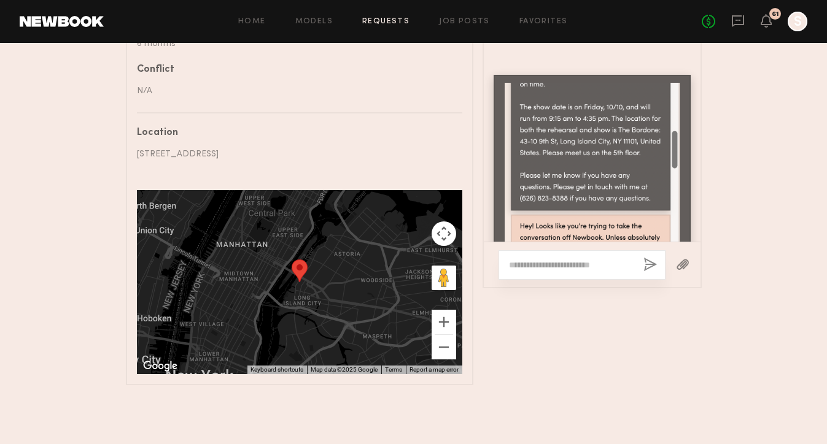
scroll to position [721, 0]
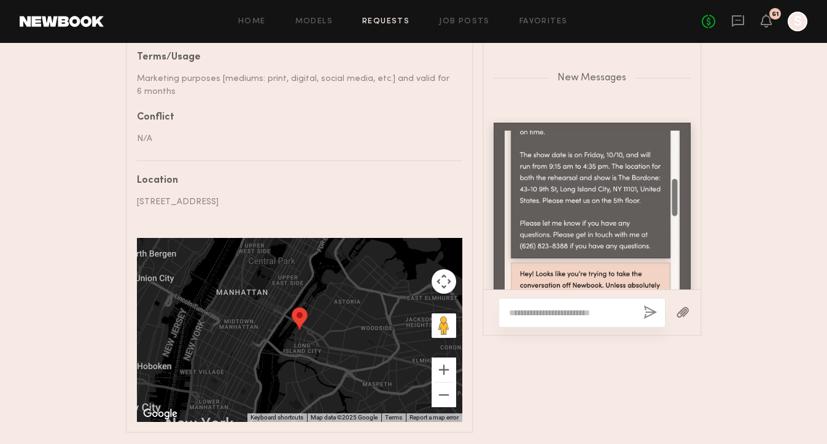
click at [595, 309] on textarea at bounding box center [571, 313] width 125 height 12
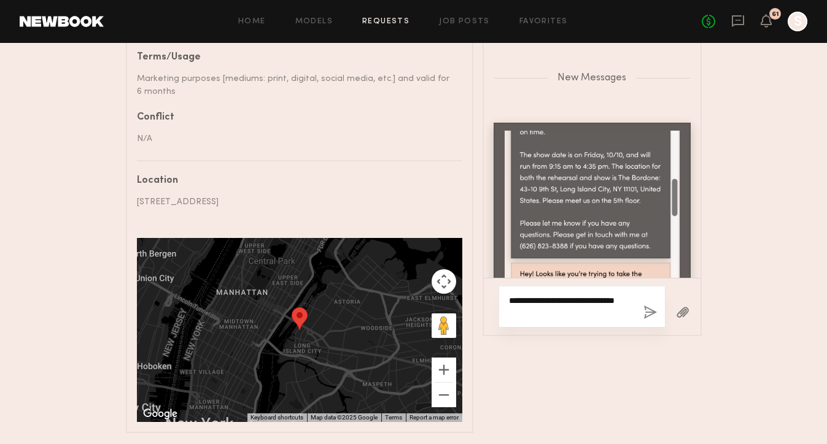
click at [526, 298] on textarea "**********" at bounding box center [571, 307] width 125 height 25
type textarea "**********"
click at [651, 311] on button "button" at bounding box center [650, 313] width 14 height 15
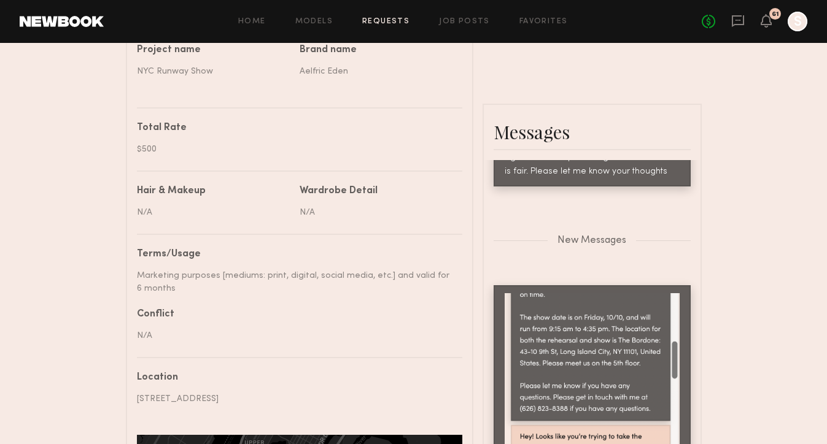
scroll to position [498, 0]
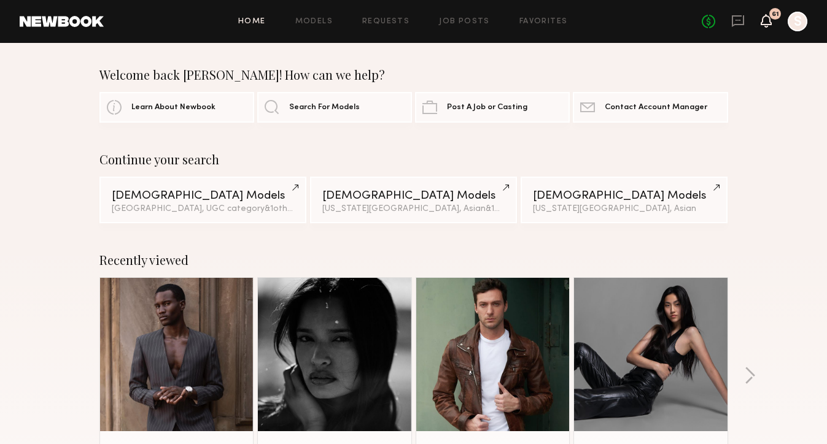
click at [761, 17] on icon at bounding box center [765, 21] width 11 height 14
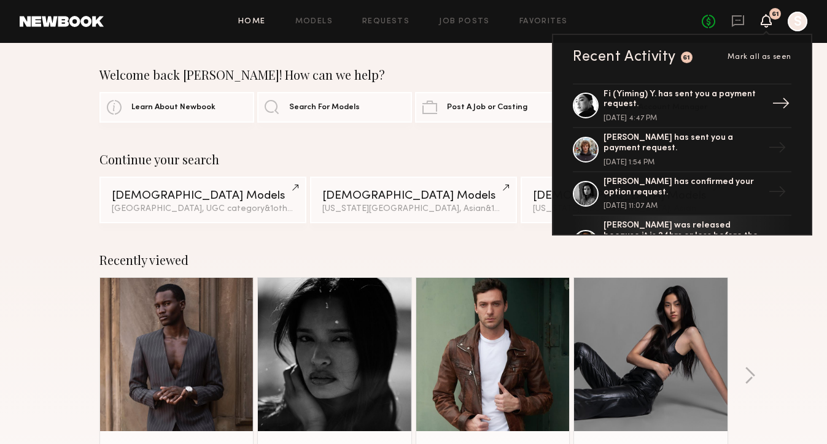
scroll to position [41, 0]
click at [765, 311] on div "Recently viewed Praise L. Favorite [US_STATE][GEOGRAPHIC_DATA], [GEOGRAPHIC_DAT…" at bounding box center [413, 382] width 827 height 288
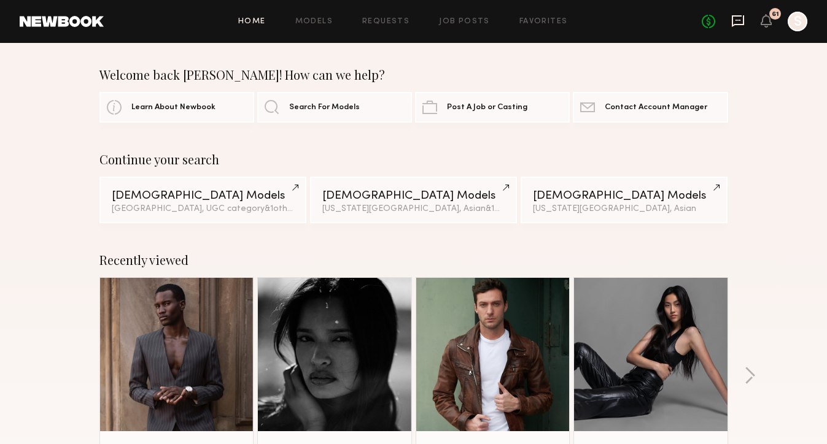
click at [739, 20] on icon at bounding box center [737, 20] width 5 height 1
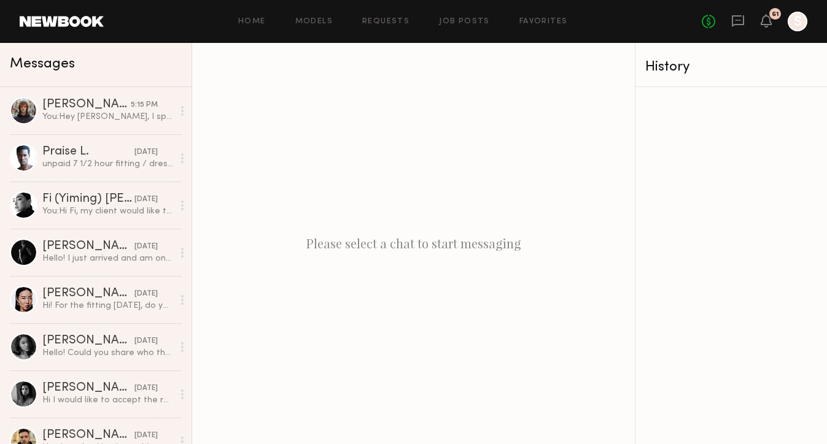
click at [700, 27] on div "Home Models Requests Job Posts Favorites Sign Out No fees up to $5,000 61 S" at bounding box center [455, 22] width 703 height 20
click at [717, 20] on div "No fees up to $5,000 61 S" at bounding box center [755, 22] width 106 height 20
click at [706, 21] on link "No fees up to $5,000" at bounding box center [709, 22] width 14 height 14
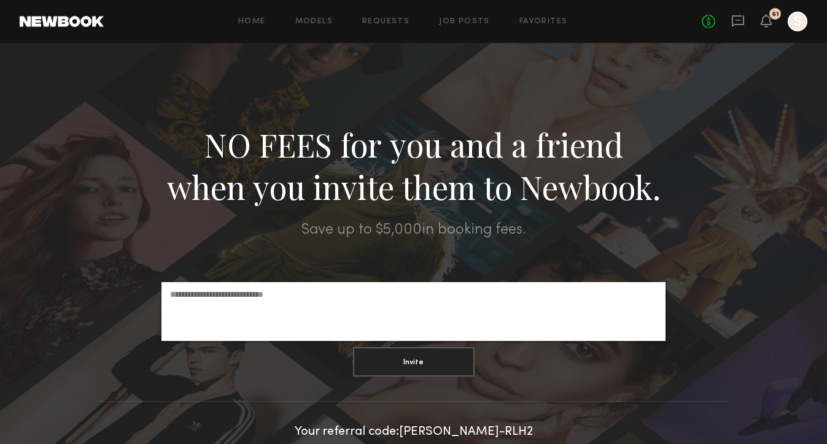
click at [58, 29] on header "Home Models Requests Job Posts Favorites Sign Out No fees up to $5,000 61 S" at bounding box center [413, 21] width 827 height 43
click at [63, 18] on link at bounding box center [62, 21] width 84 height 11
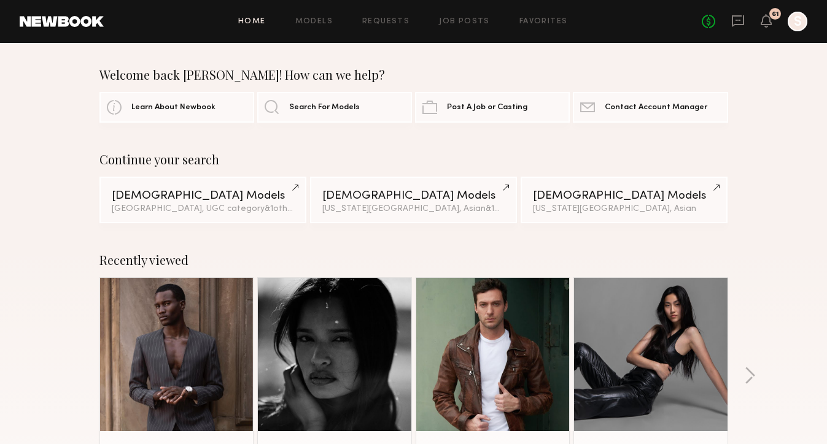
click at [134, 331] on div at bounding box center [176, 354] width 153 height 153
